Goal: Task Accomplishment & Management: Use online tool/utility

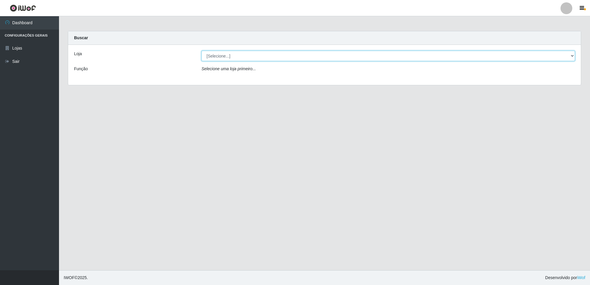
click at [277, 55] on select "[Selecione...] Extrabom - Loja 01 Centro de Distribuição" at bounding box center [387, 56] width 373 height 10
select select "435"
click at [201, 51] on select "[Selecione...] Extrabom - Loja 01 Centro de Distribuição" at bounding box center [387, 56] width 373 height 10
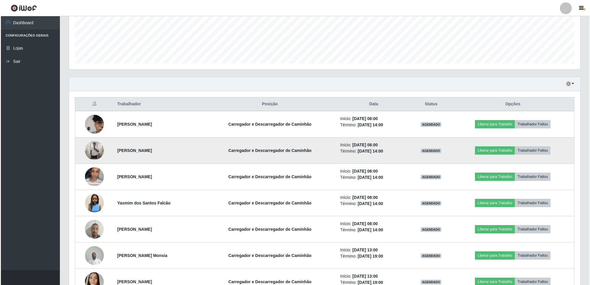
scroll to position [184, 0]
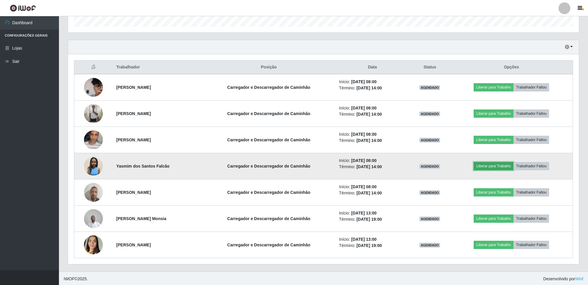
click at [499, 166] on button "Liberar para Trabalho" at bounding box center [494, 166] width 40 height 8
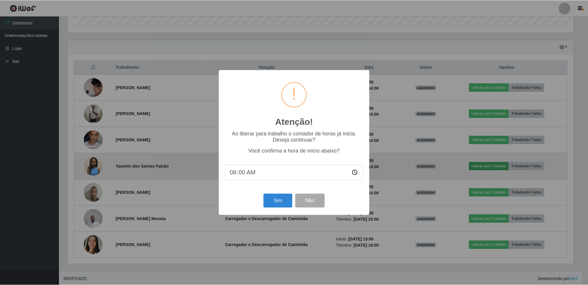
scroll to position [123, 507]
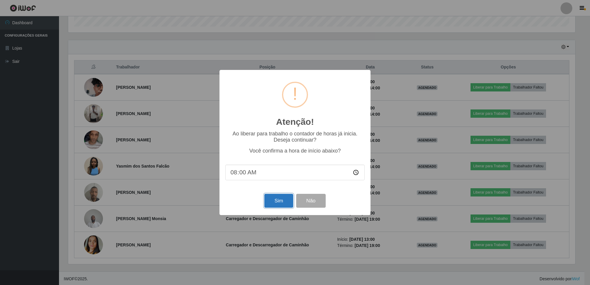
click at [277, 200] on button "Sim" at bounding box center [278, 201] width 29 height 14
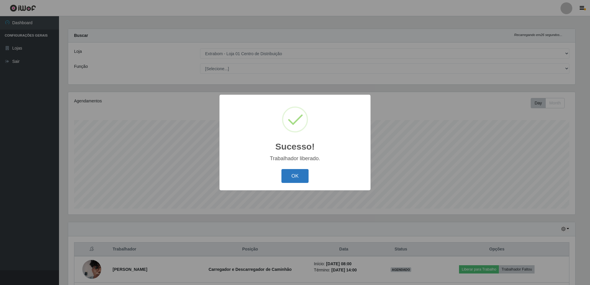
click at [290, 174] on button "OK" at bounding box center [294, 176] width 27 height 14
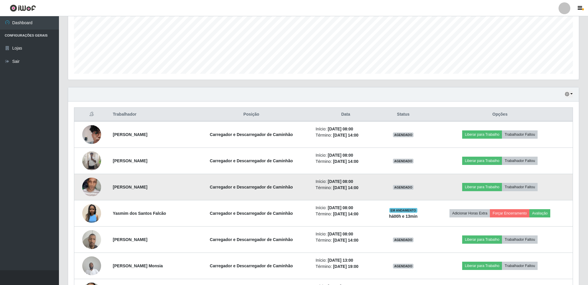
scroll to position [150, 0]
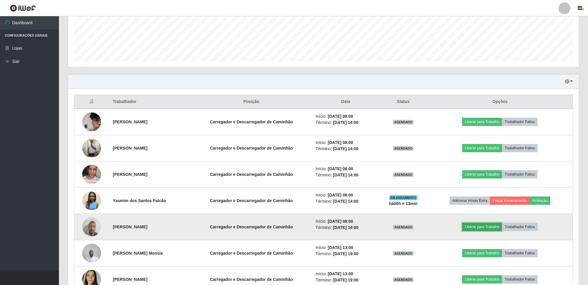
click at [486, 226] on button "Liberar para Trabalho" at bounding box center [482, 227] width 40 height 8
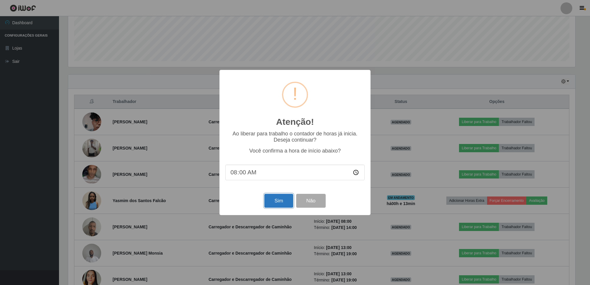
click at [279, 200] on button "Sim" at bounding box center [278, 201] width 29 height 14
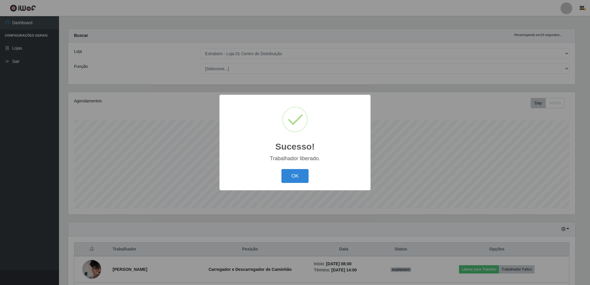
click at [281, 169] on button "OK" at bounding box center [294, 176] width 27 height 14
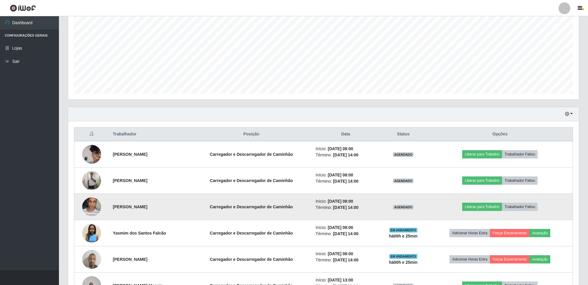
scroll to position [150, 0]
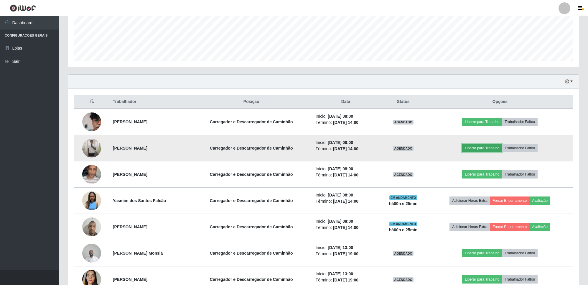
click at [484, 148] on button "Liberar para Trabalho" at bounding box center [482, 148] width 40 height 8
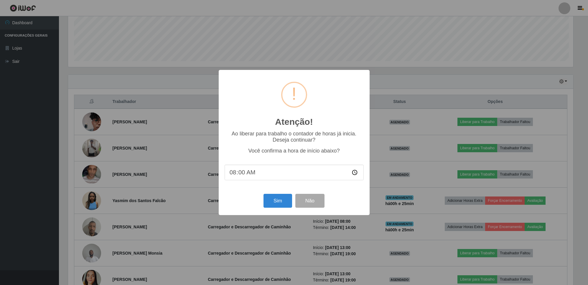
scroll to position [123, 507]
click at [248, 175] on input "08:00" at bounding box center [294, 173] width 139 height 16
click at [240, 174] on input "08:00" at bounding box center [294, 173] width 139 height 16
click at [276, 201] on button "Sim" at bounding box center [278, 201] width 29 height 14
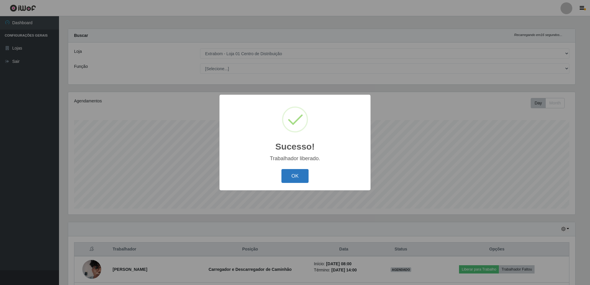
click at [297, 174] on button "OK" at bounding box center [294, 176] width 27 height 14
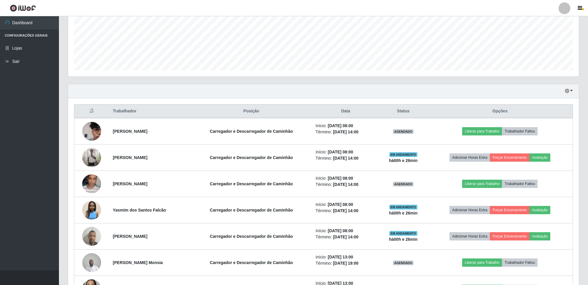
scroll to position [150, 0]
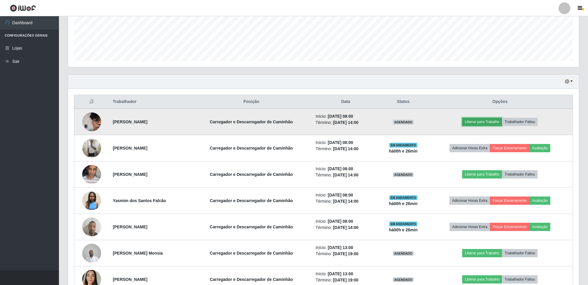
click at [490, 123] on button "Liberar para Trabalho" at bounding box center [482, 122] width 40 height 8
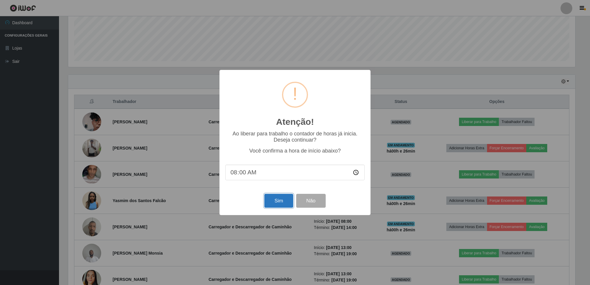
click at [278, 198] on button "Sim" at bounding box center [278, 201] width 29 height 14
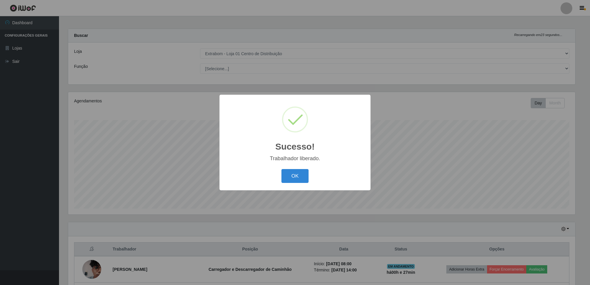
click at [281, 169] on button "OK" at bounding box center [294, 176] width 27 height 14
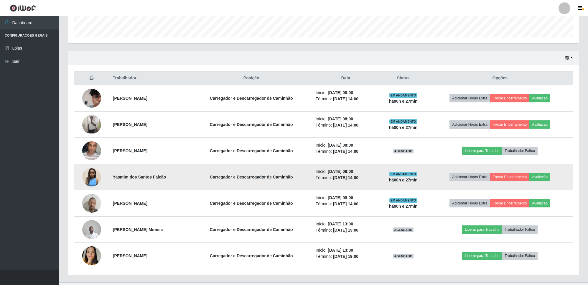
scroll to position [186, 0]
